Goal: Information Seeking & Learning: Stay updated

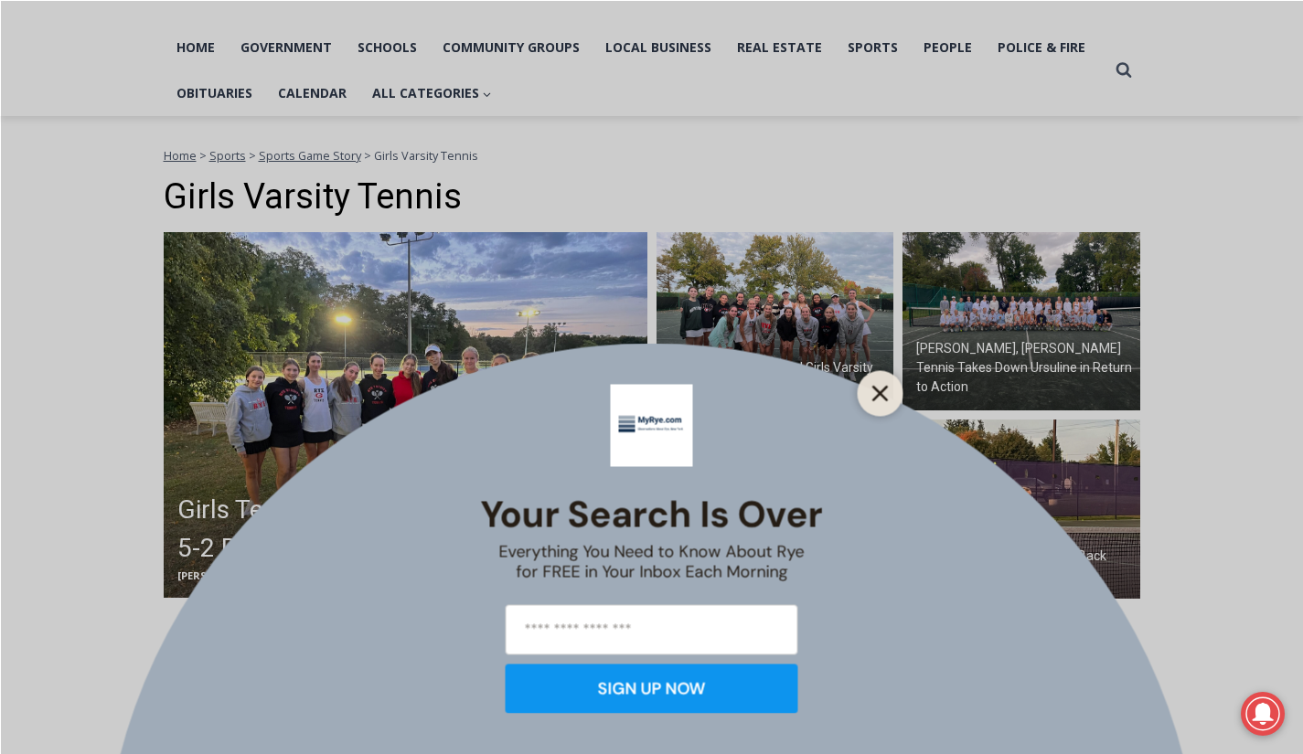
click at [886, 403] on button "Close" at bounding box center [881, 393] width 26 height 26
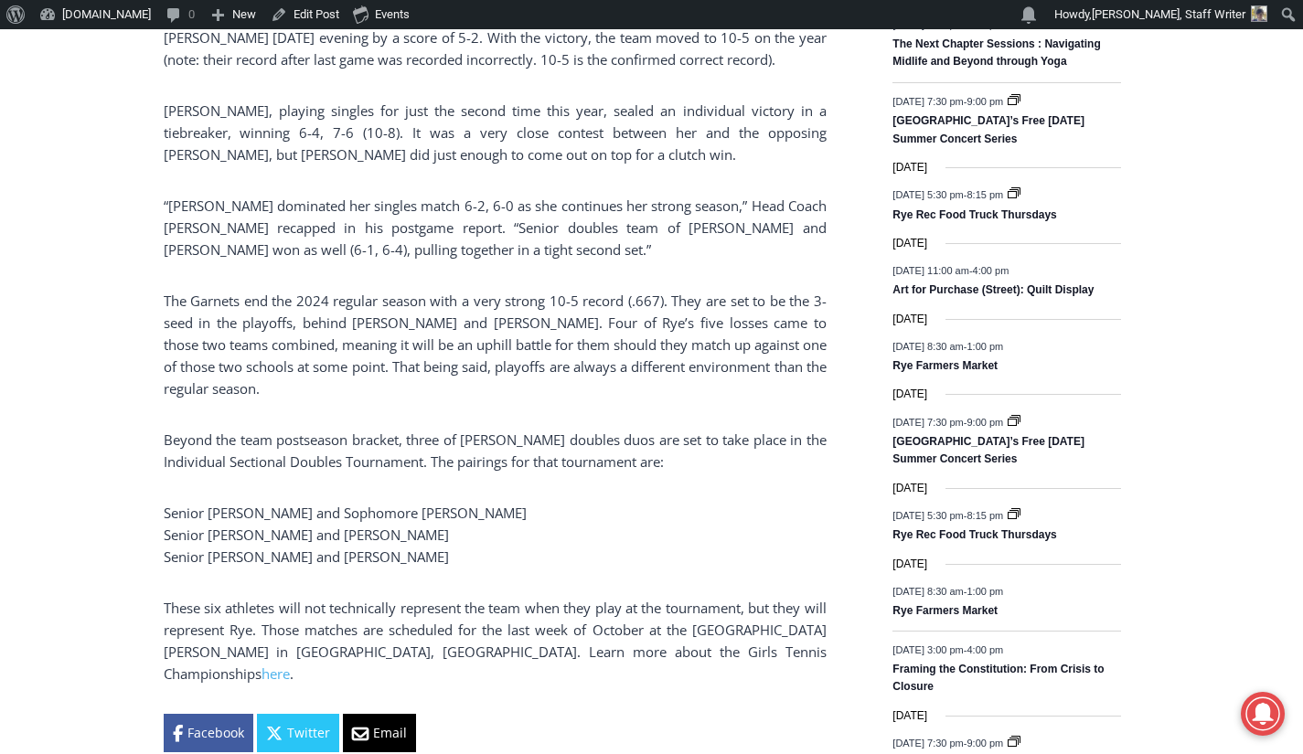
scroll to position [1038, 0]
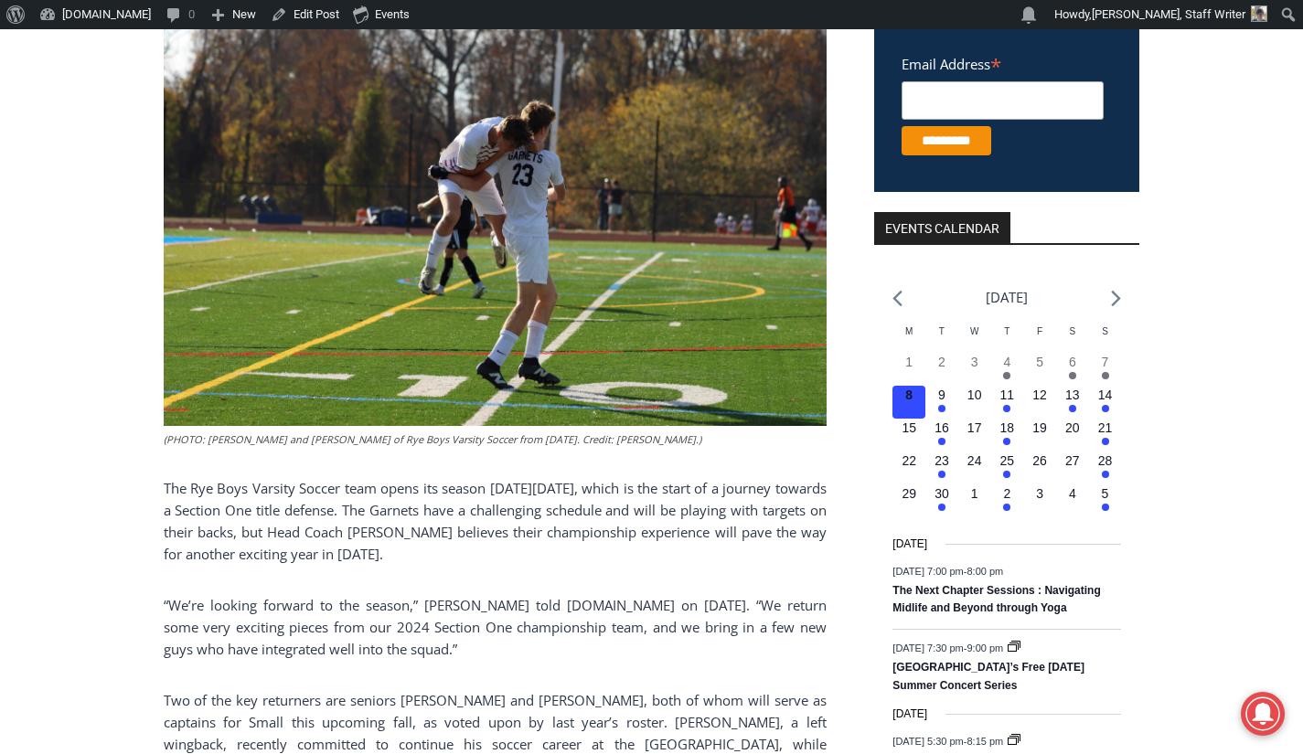
scroll to position [521, 0]
